Goal: Information Seeking & Learning: Understand process/instructions

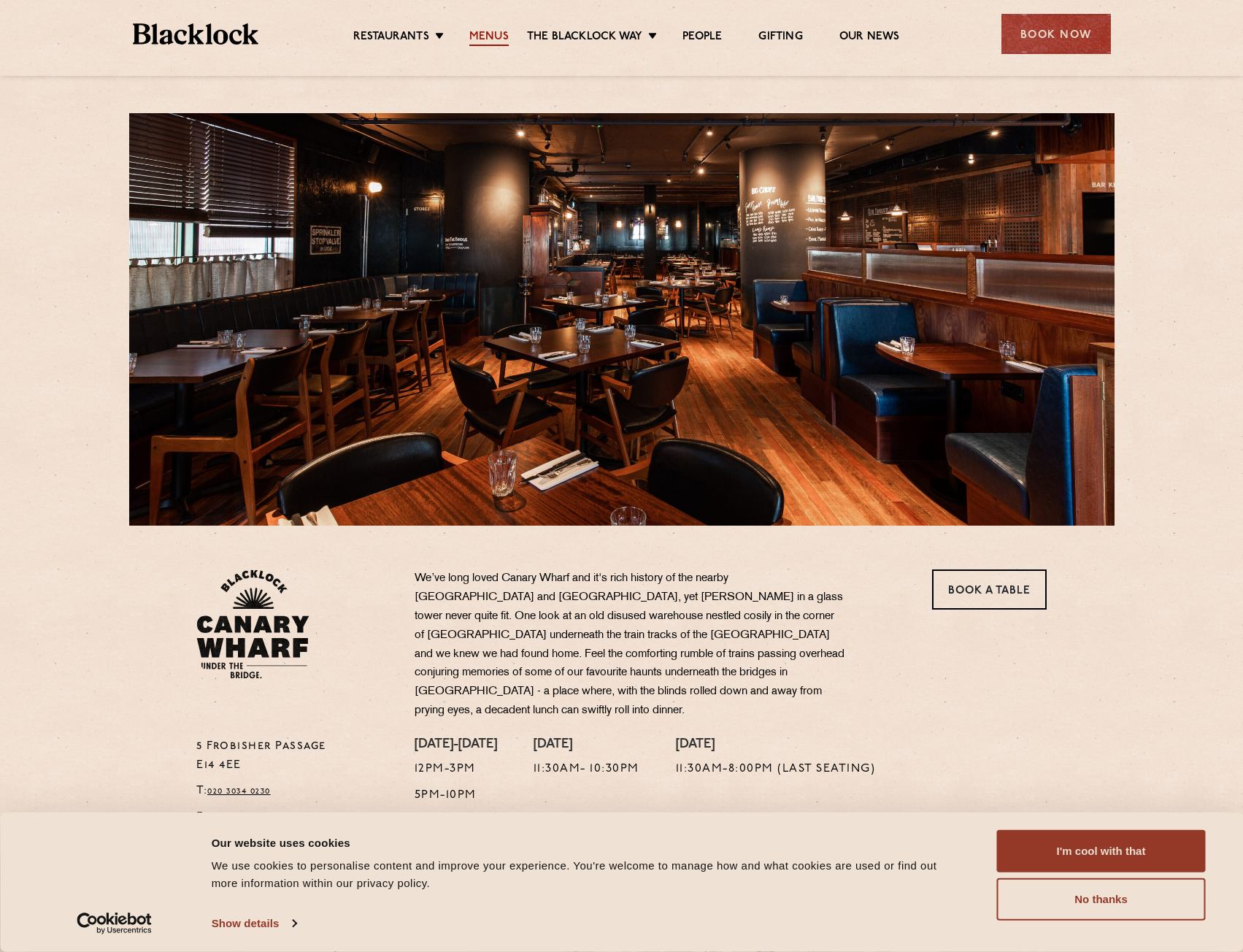
click at [505, 41] on link "Menus" at bounding box center [488, 38] width 40 height 16
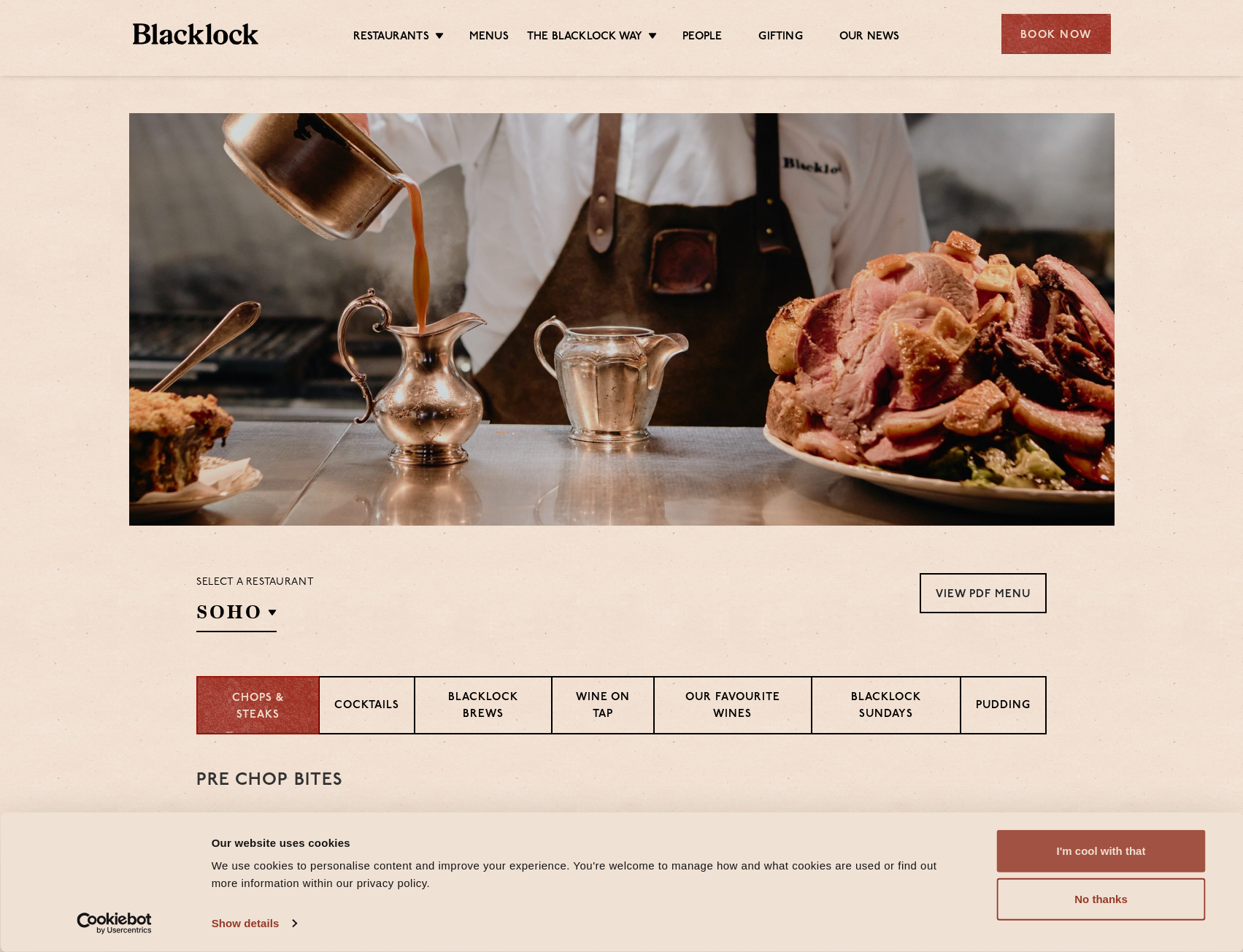
click at [1113, 850] on button "I'm cool with that" at bounding box center [1101, 851] width 209 height 42
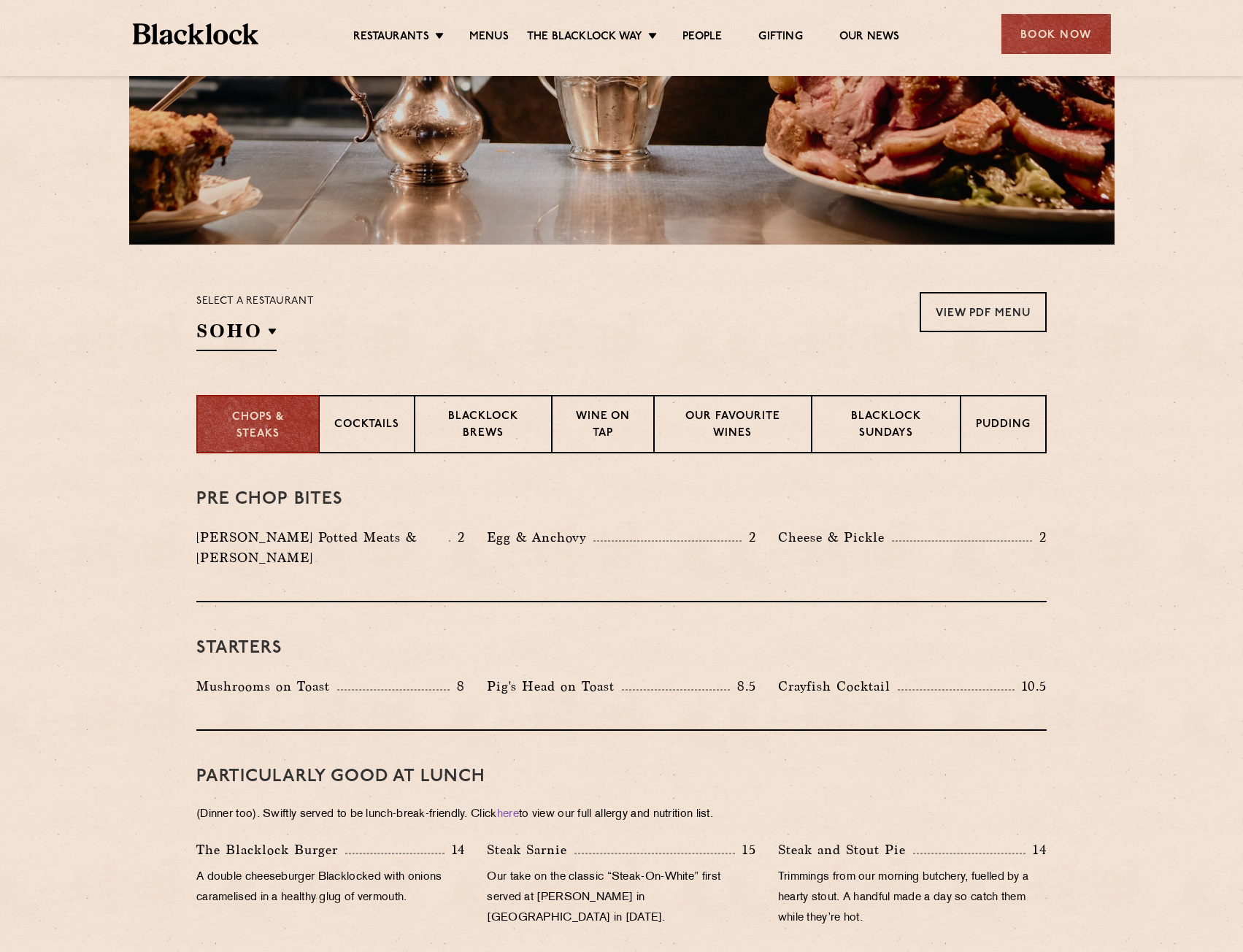
scroll to position [219, 0]
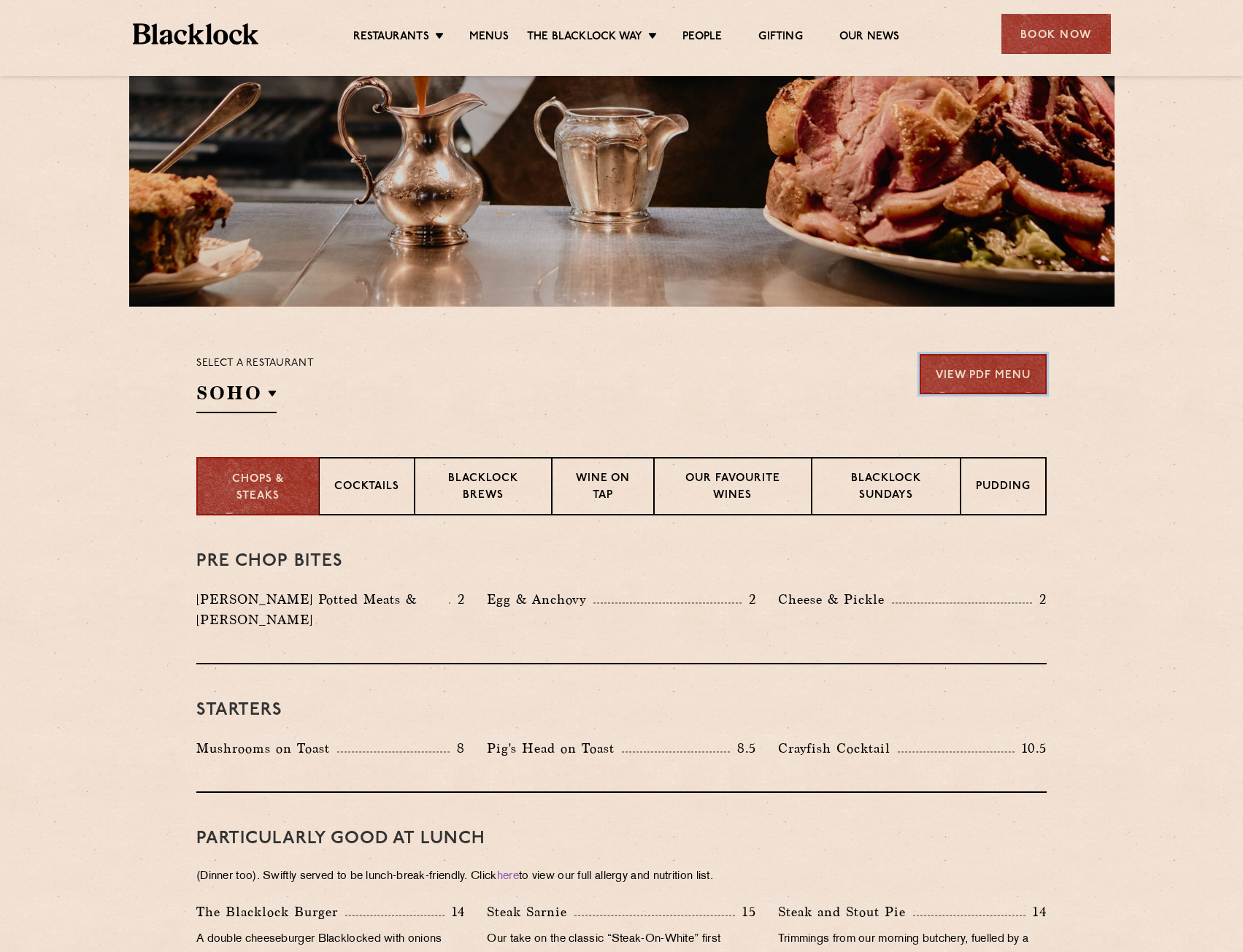
click at [990, 377] on link "View PDF Menu" at bounding box center [983, 374] width 127 height 40
